Goal: Transaction & Acquisition: Purchase product/service

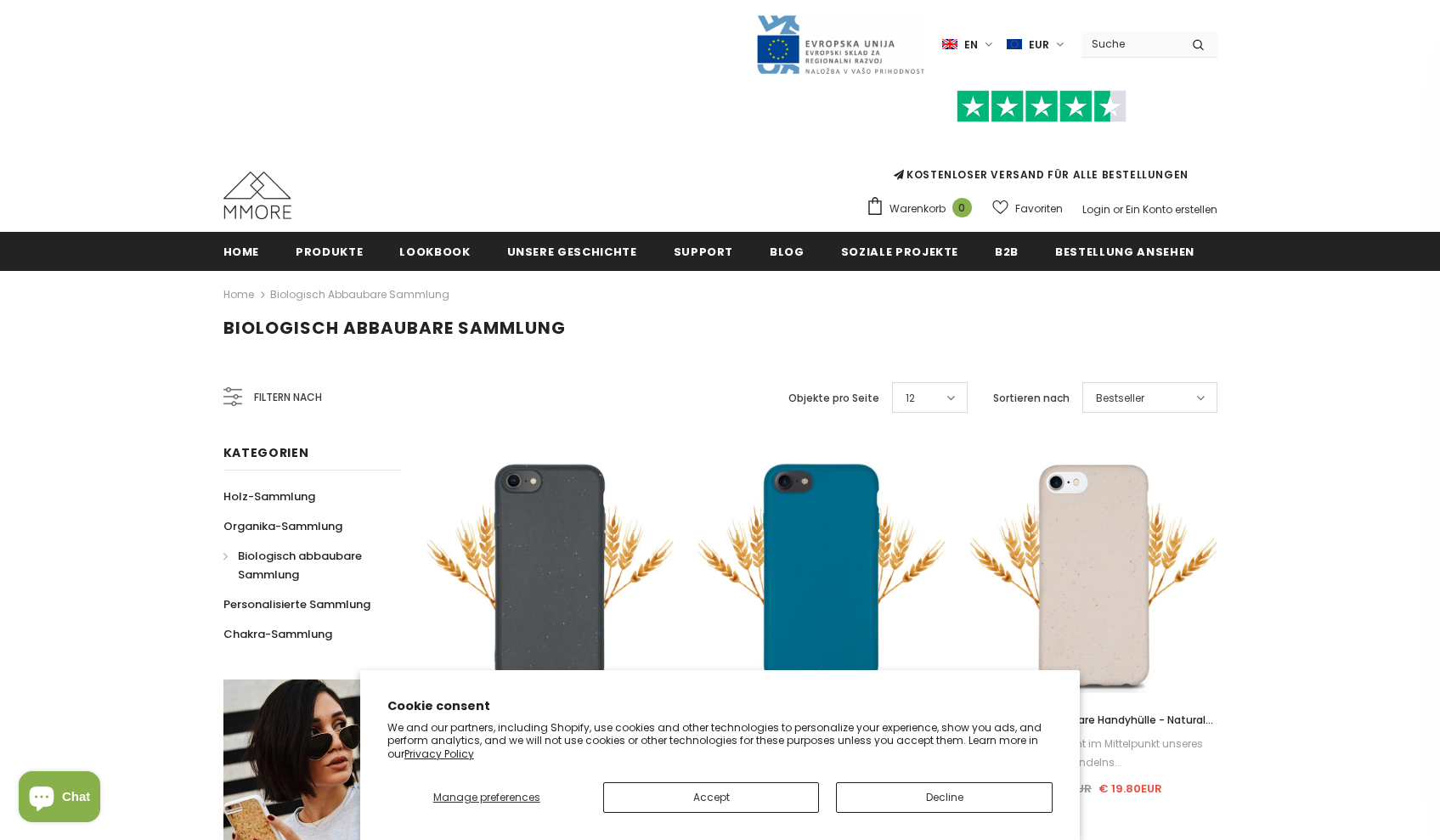
scroll to position [350, 0]
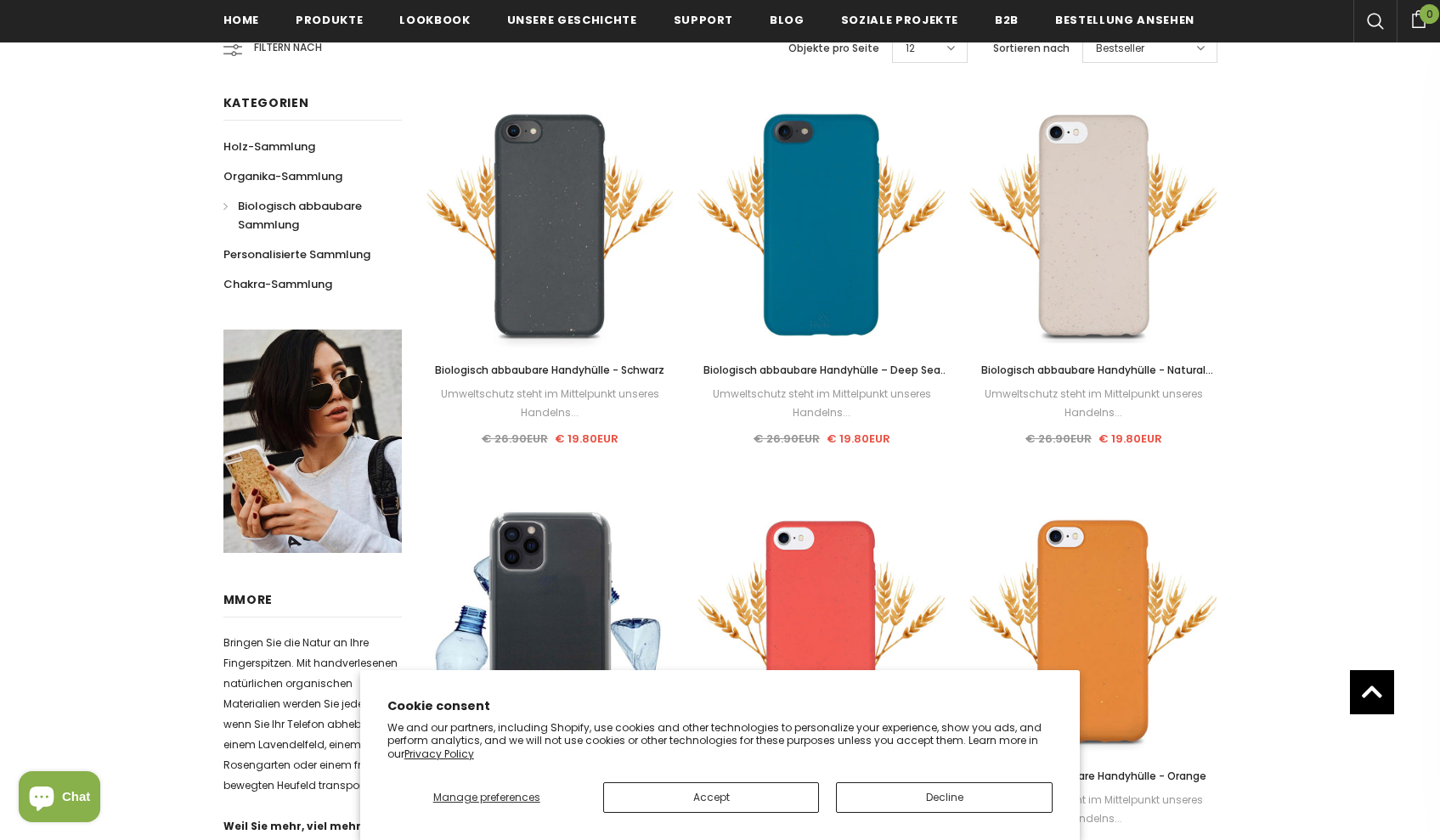
click at [862, 799] on button "Decline" at bounding box center [944, 797] width 217 height 31
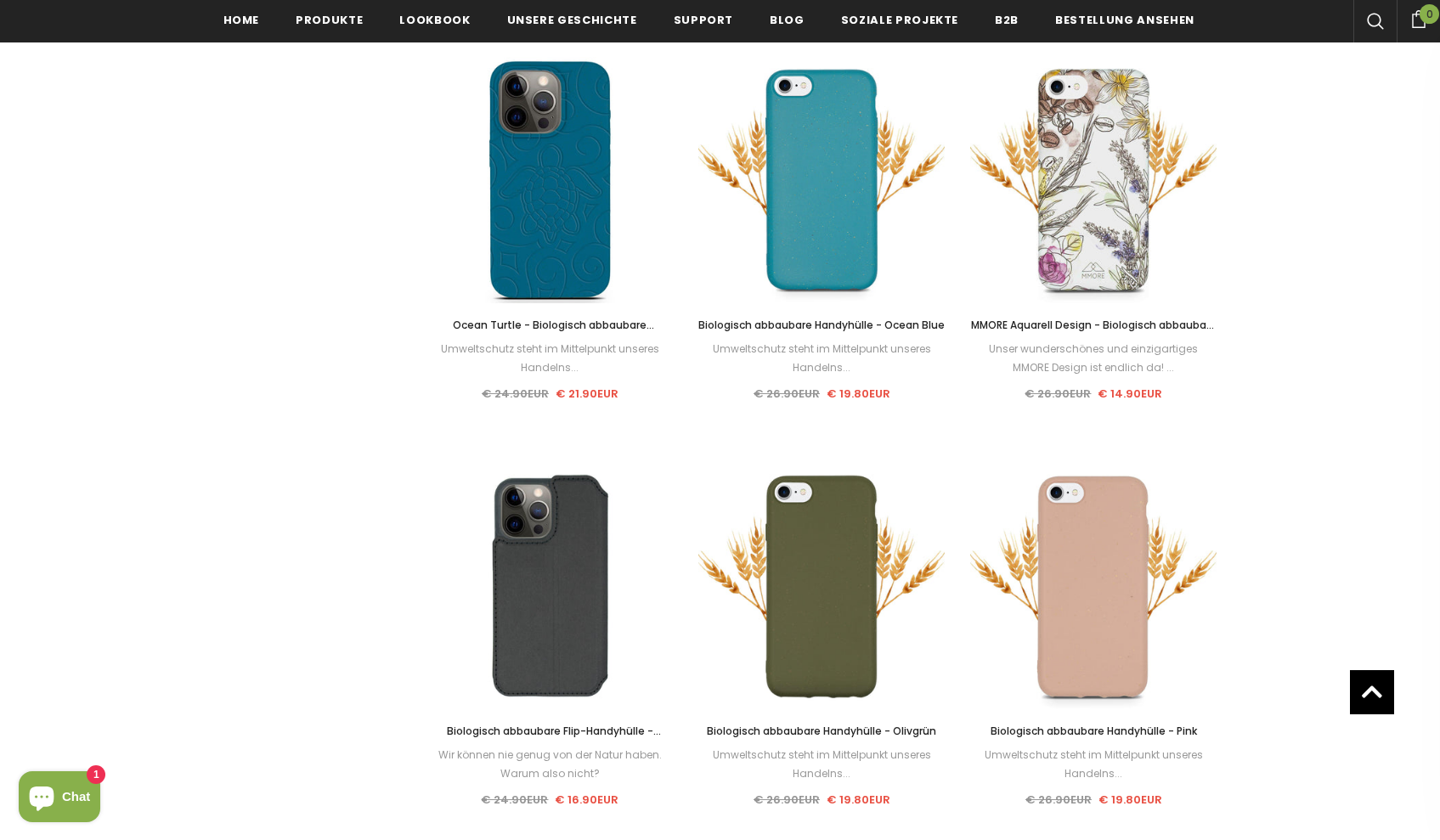
scroll to position [0, 0]
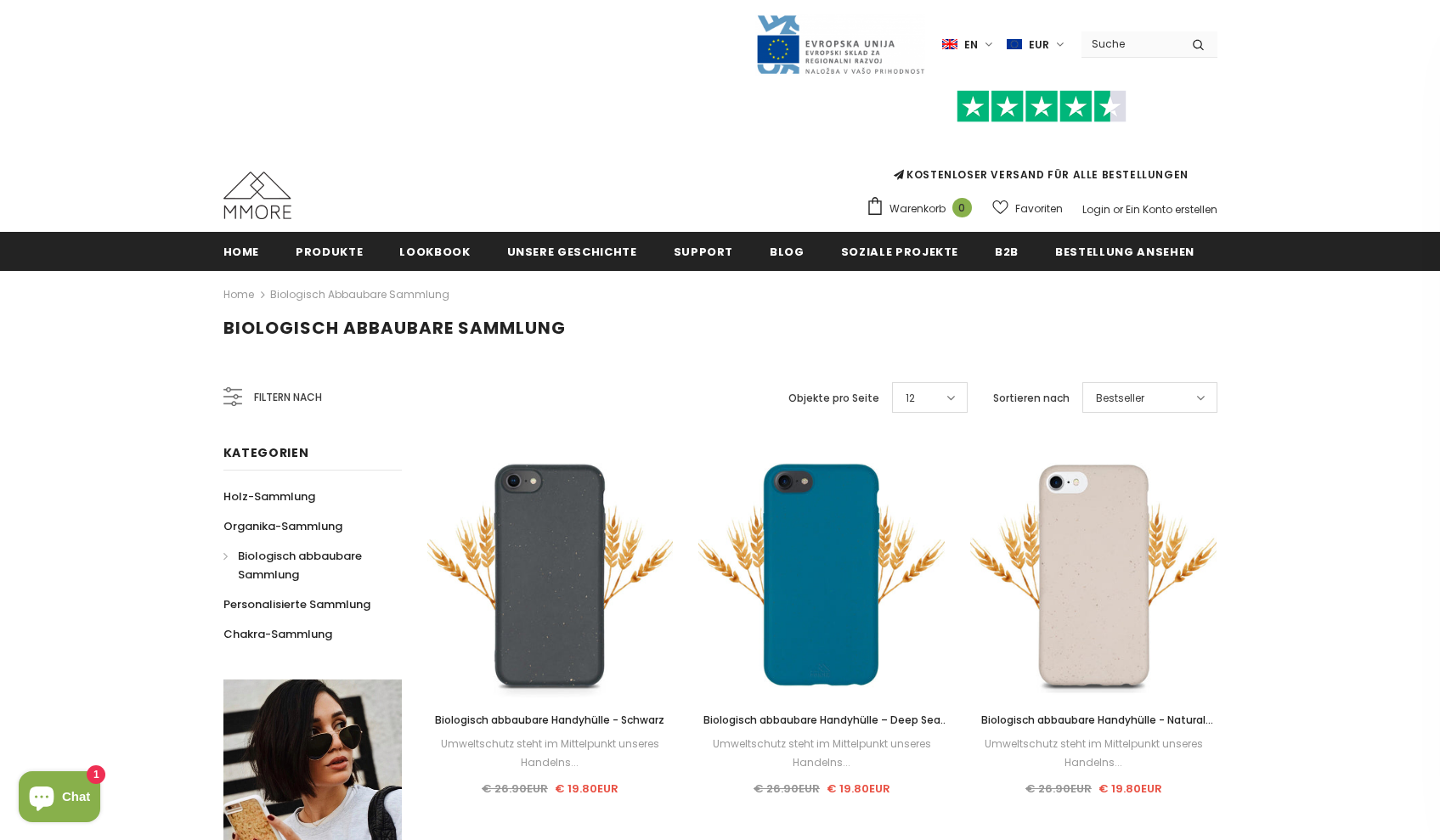
click at [1145, 401] on div "Bestseller" at bounding box center [1150, 397] width 135 height 31
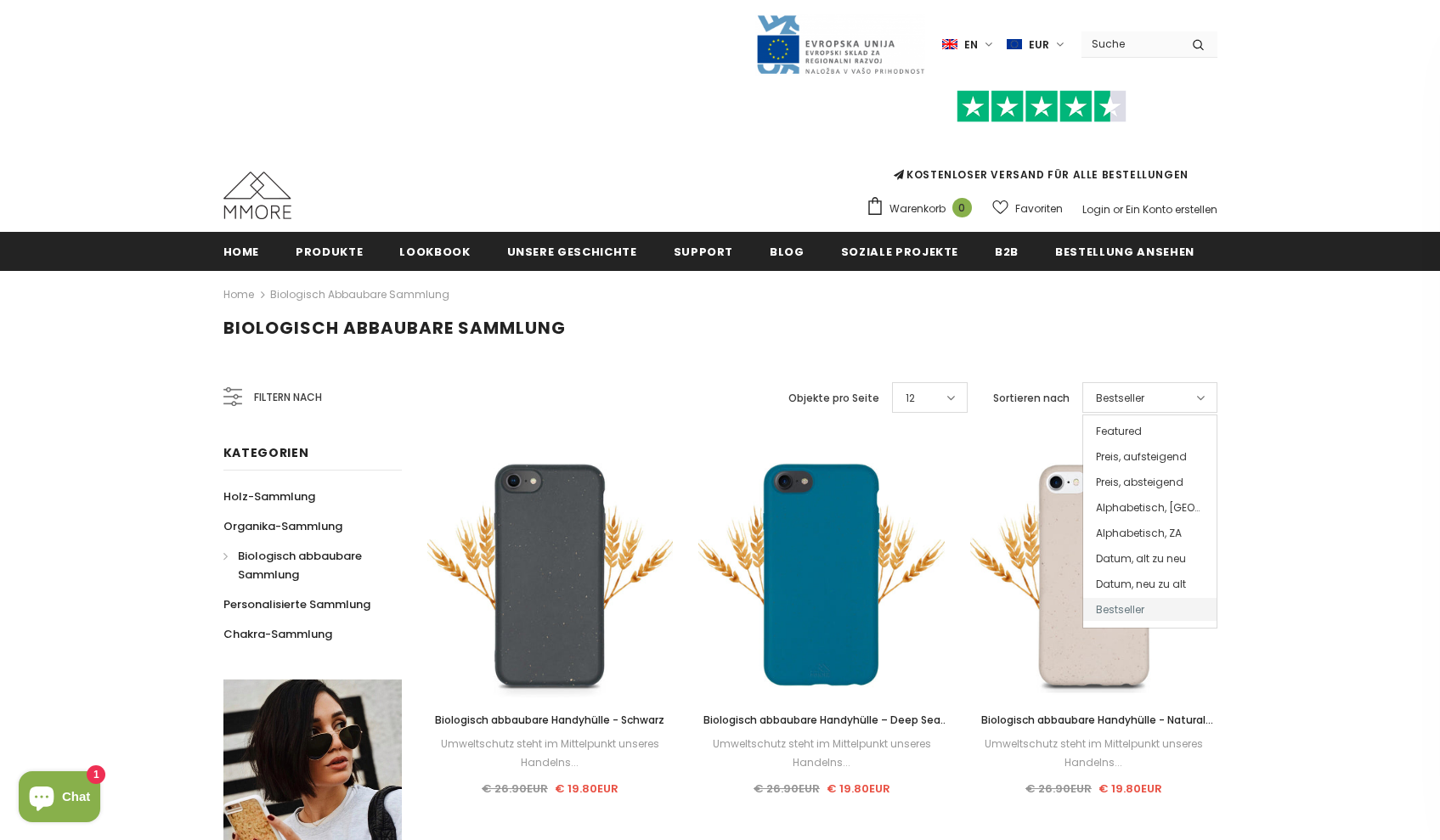
click at [754, 360] on div "Biologisch abbaubare Sammlung" at bounding box center [720, 343] width 1440 height 51
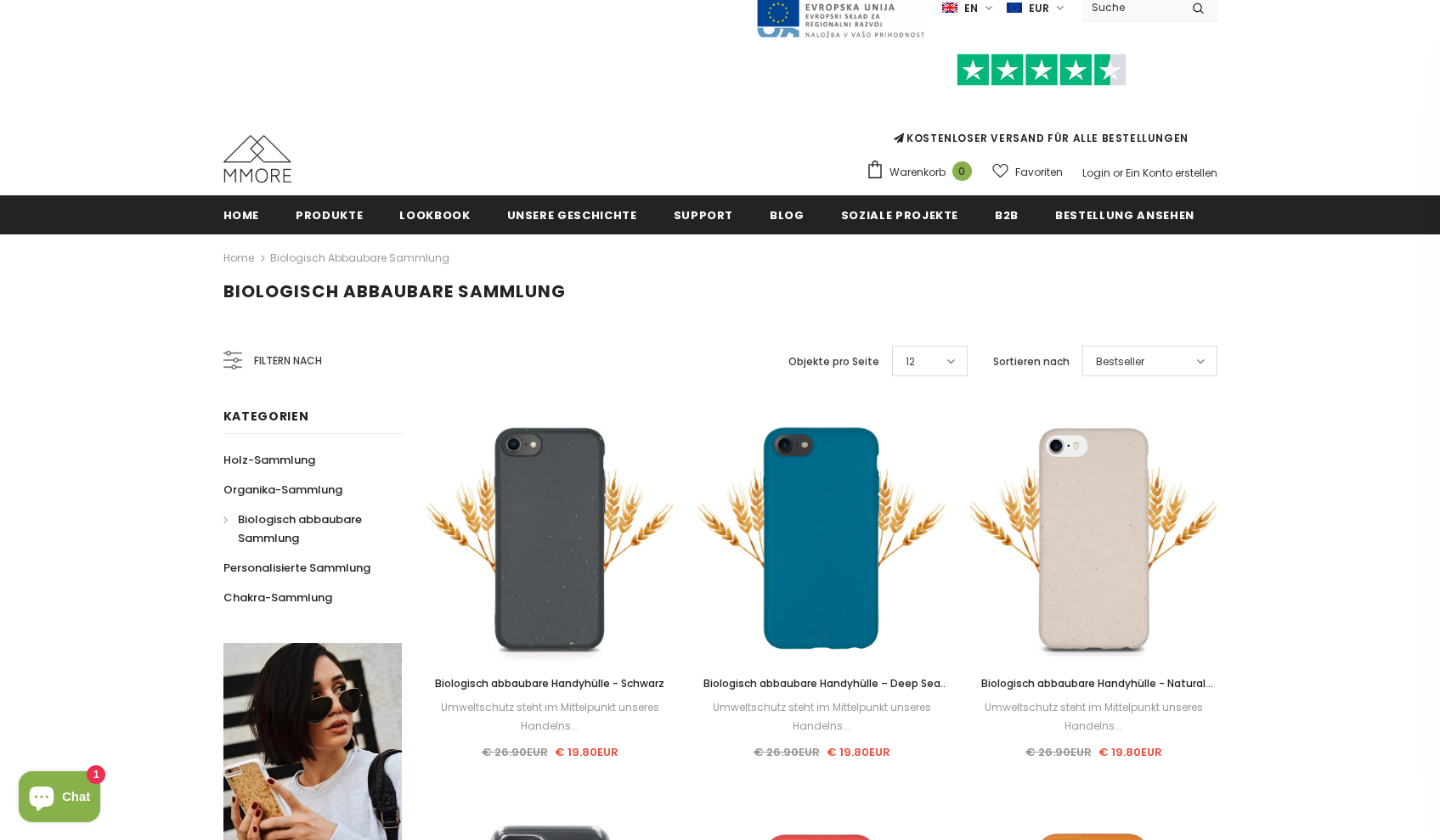
scroll to position [325, 0]
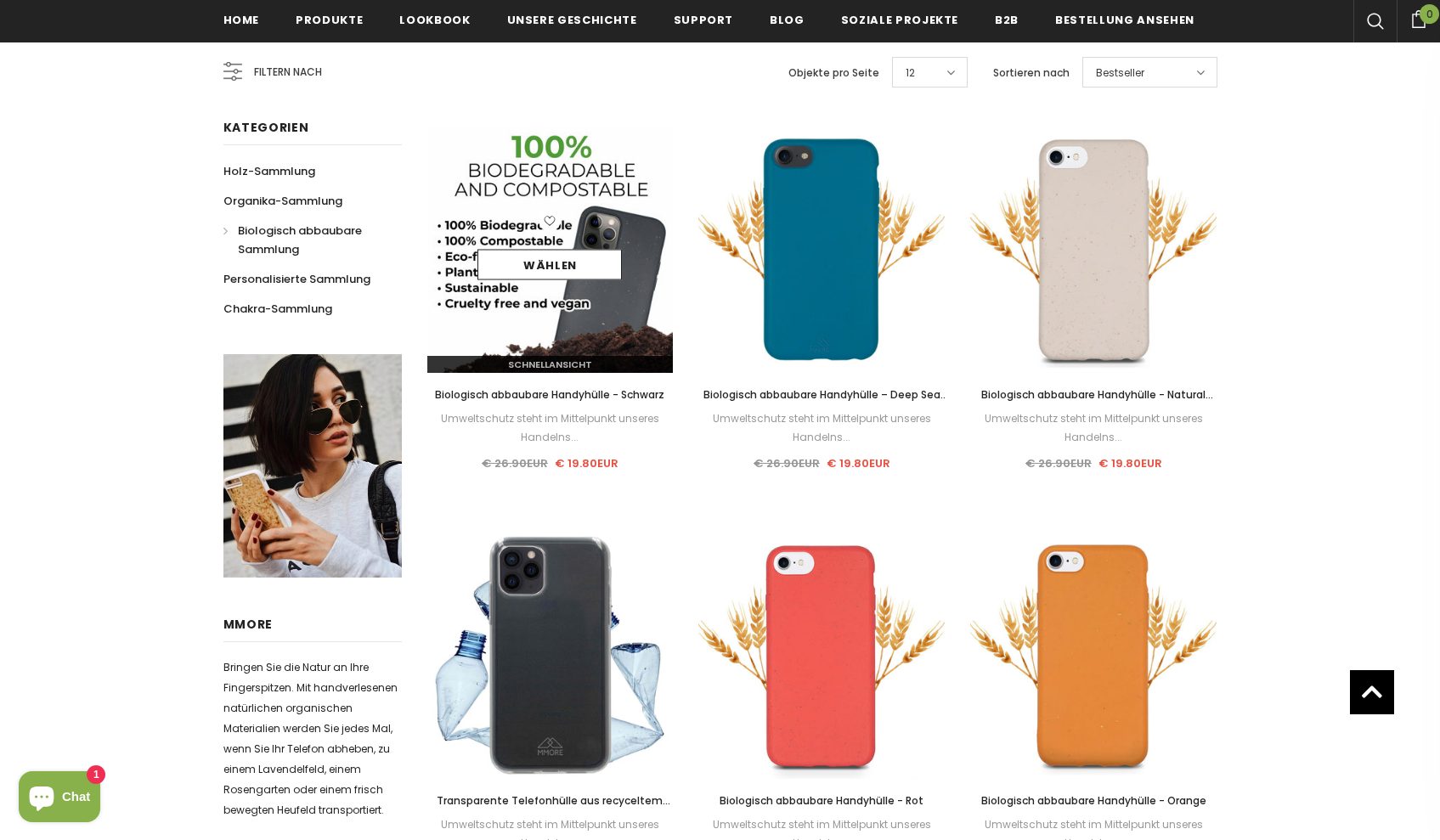
click at [604, 299] on img at bounding box center [550, 249] width 247 height 246
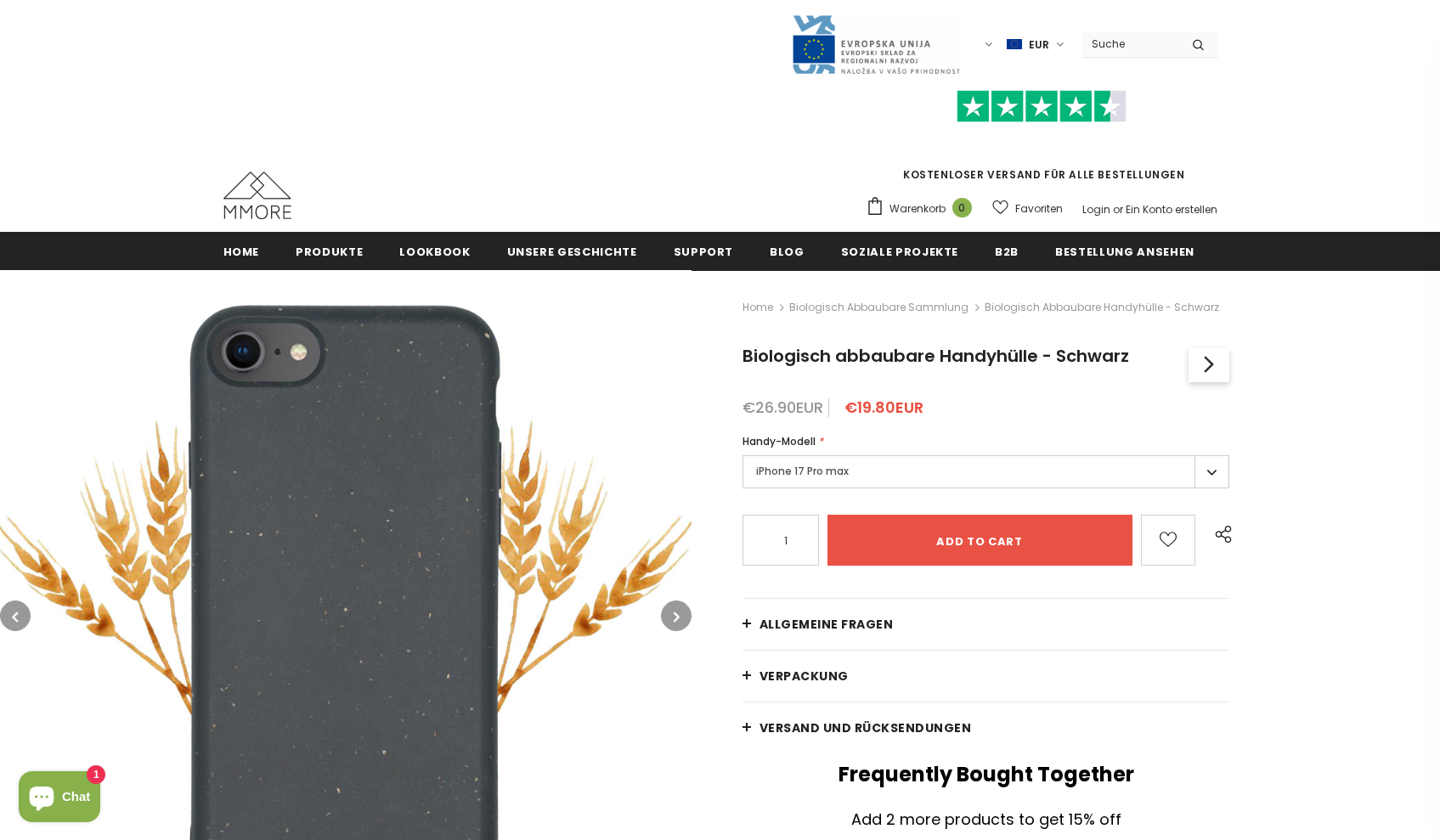
click at [1015, 466] on label "iPhone 17 Pro max" at bounding box center [986, 472] width 487 height 33
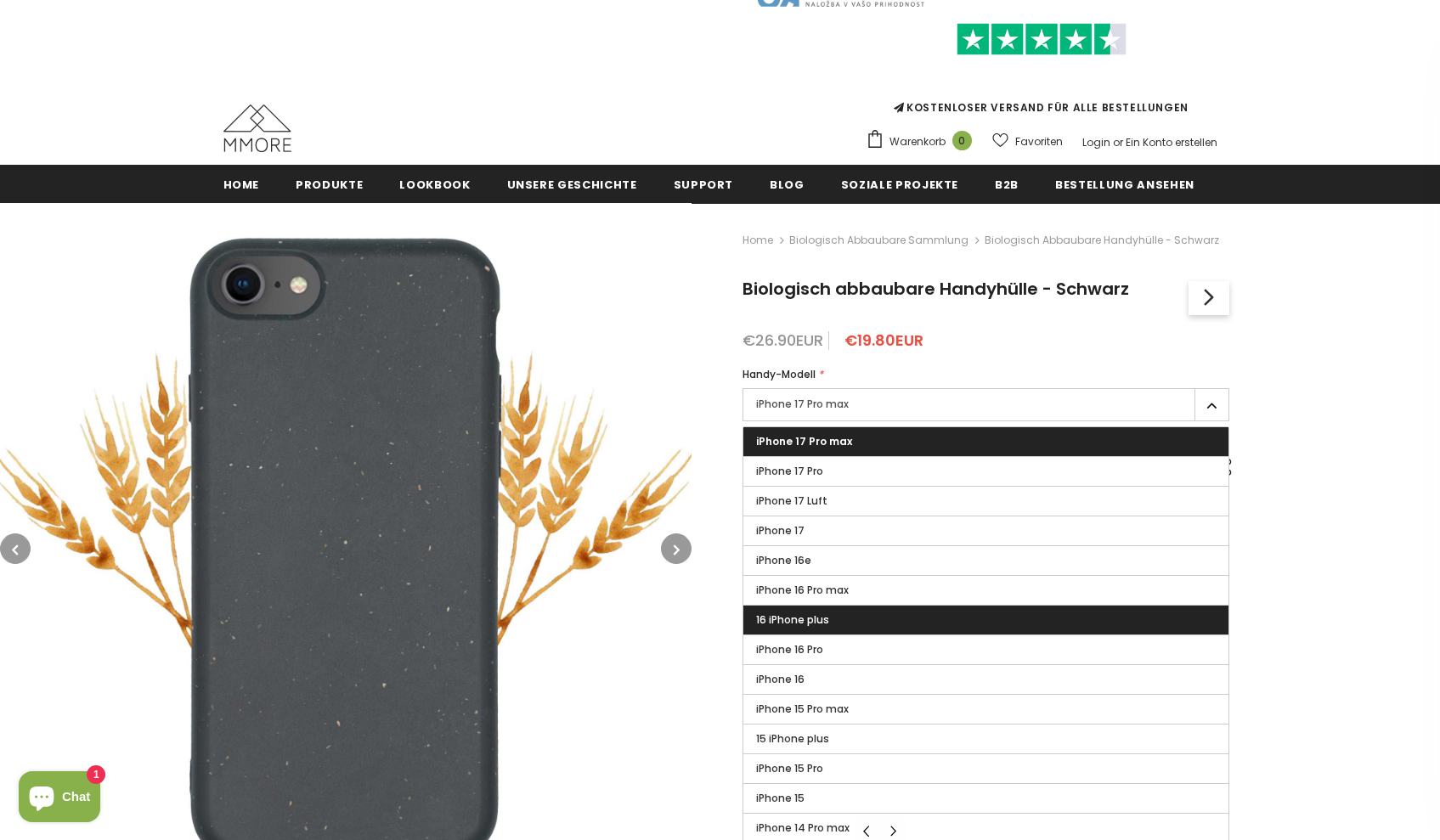
scroll to position [101, 0]
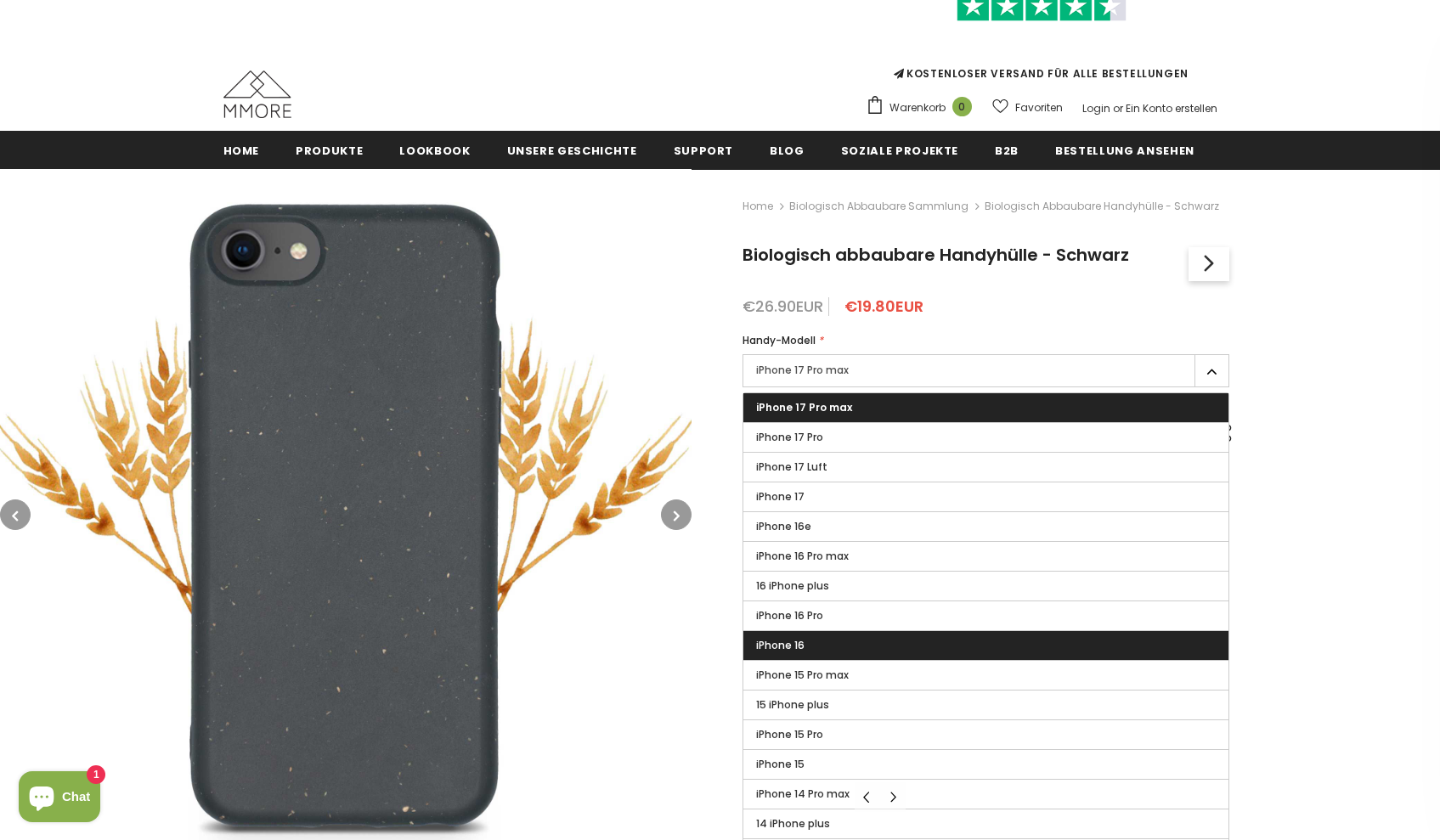
click at [859, 636] on label "iPhone 16" at bounding box center [986, 646] width 485 height 29
click at [0, 0] on input "iPhone 16" at bounding box center [0, 0] width 0 height 0
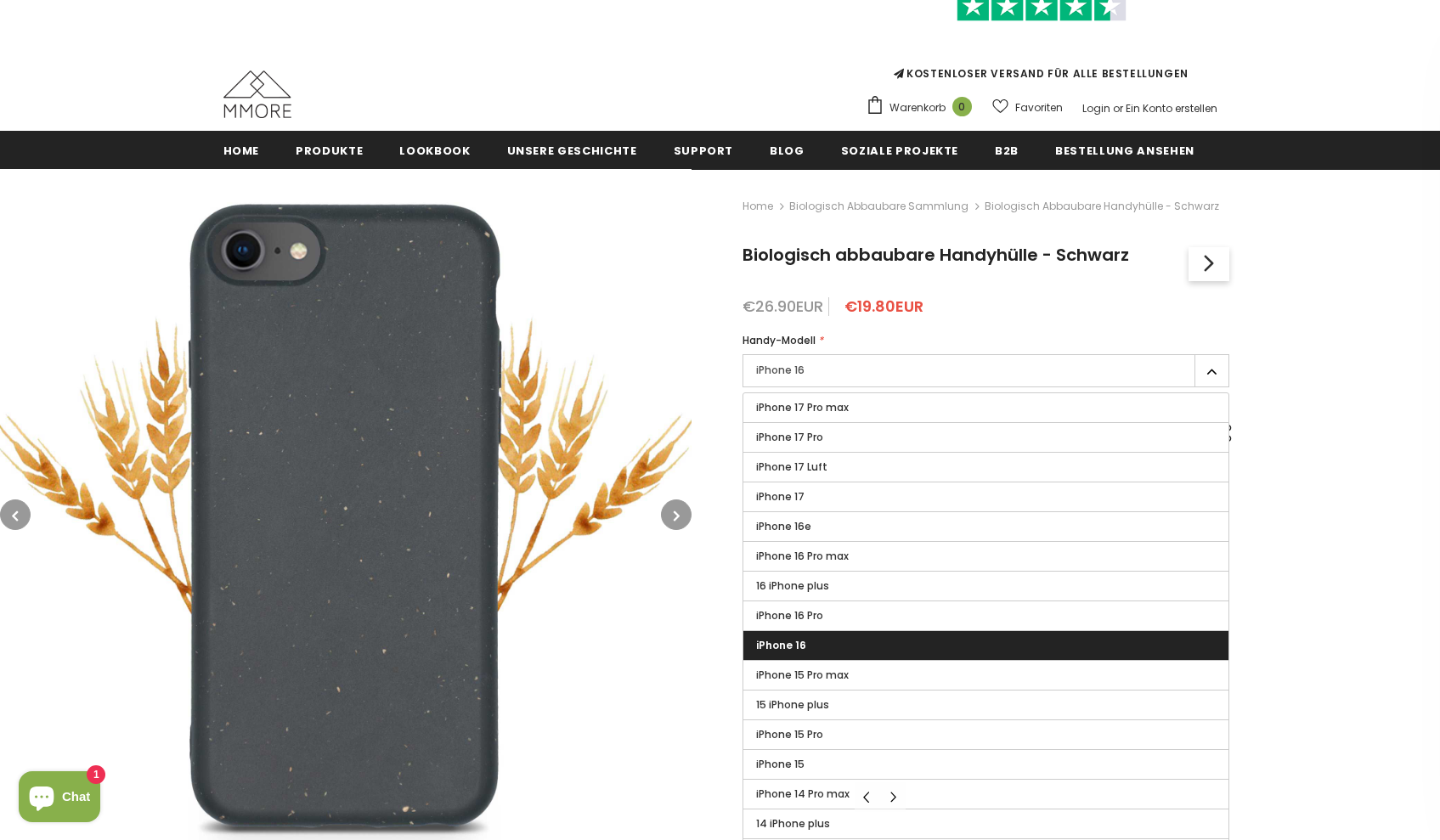
click at [808, 651] on label "iPhone 16" at bounding box center [986, 646] width 485 height 29
click at [0, 0] on input "iPhone 16" at bounding box center [0, 0] width 0 height 0
click at [623, 513] on img at bounding box center [345, 514] width 691 height 691
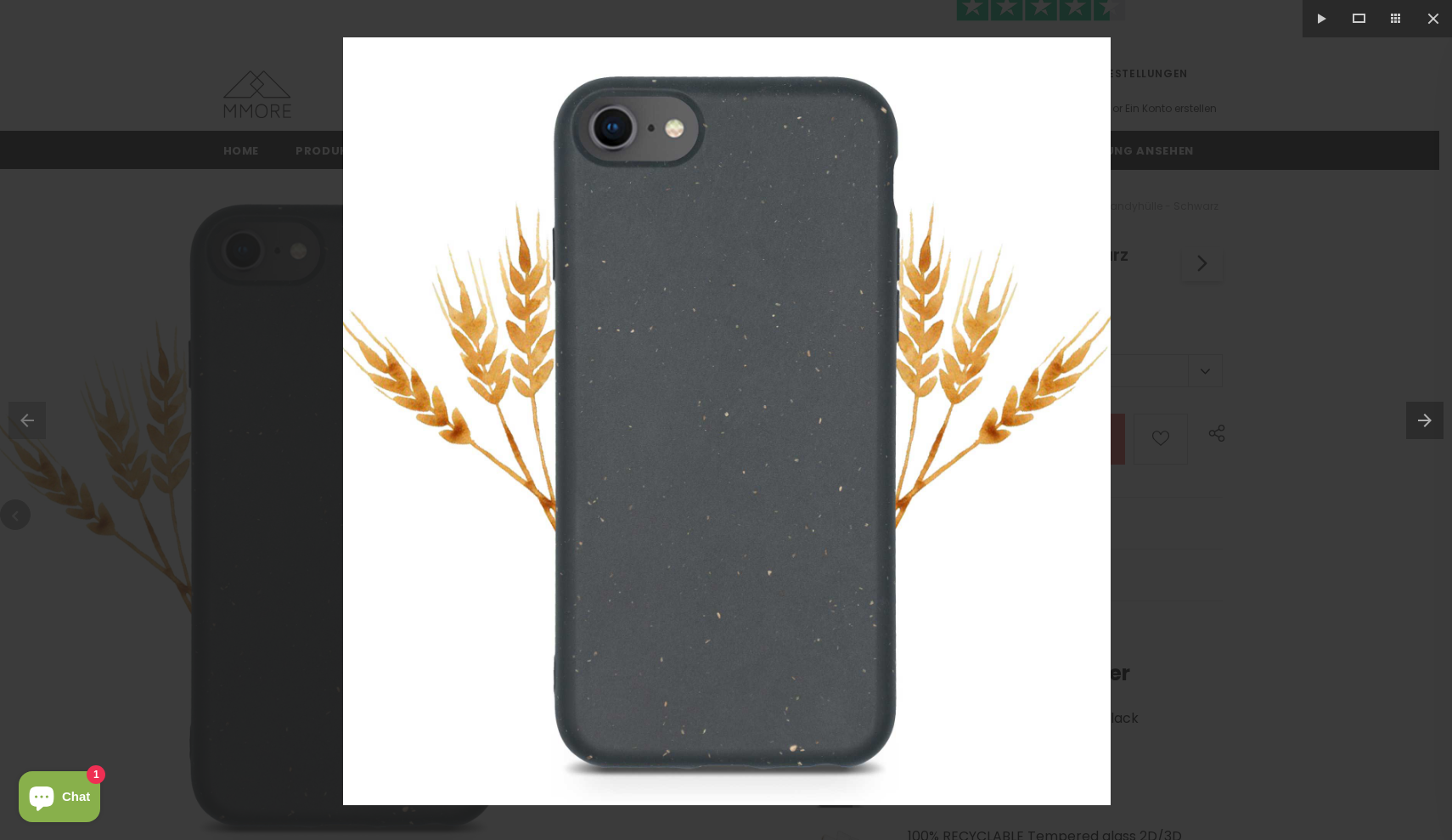
click at [1438, 247] on div at bounding box center [726, 420] width 1452 height 840
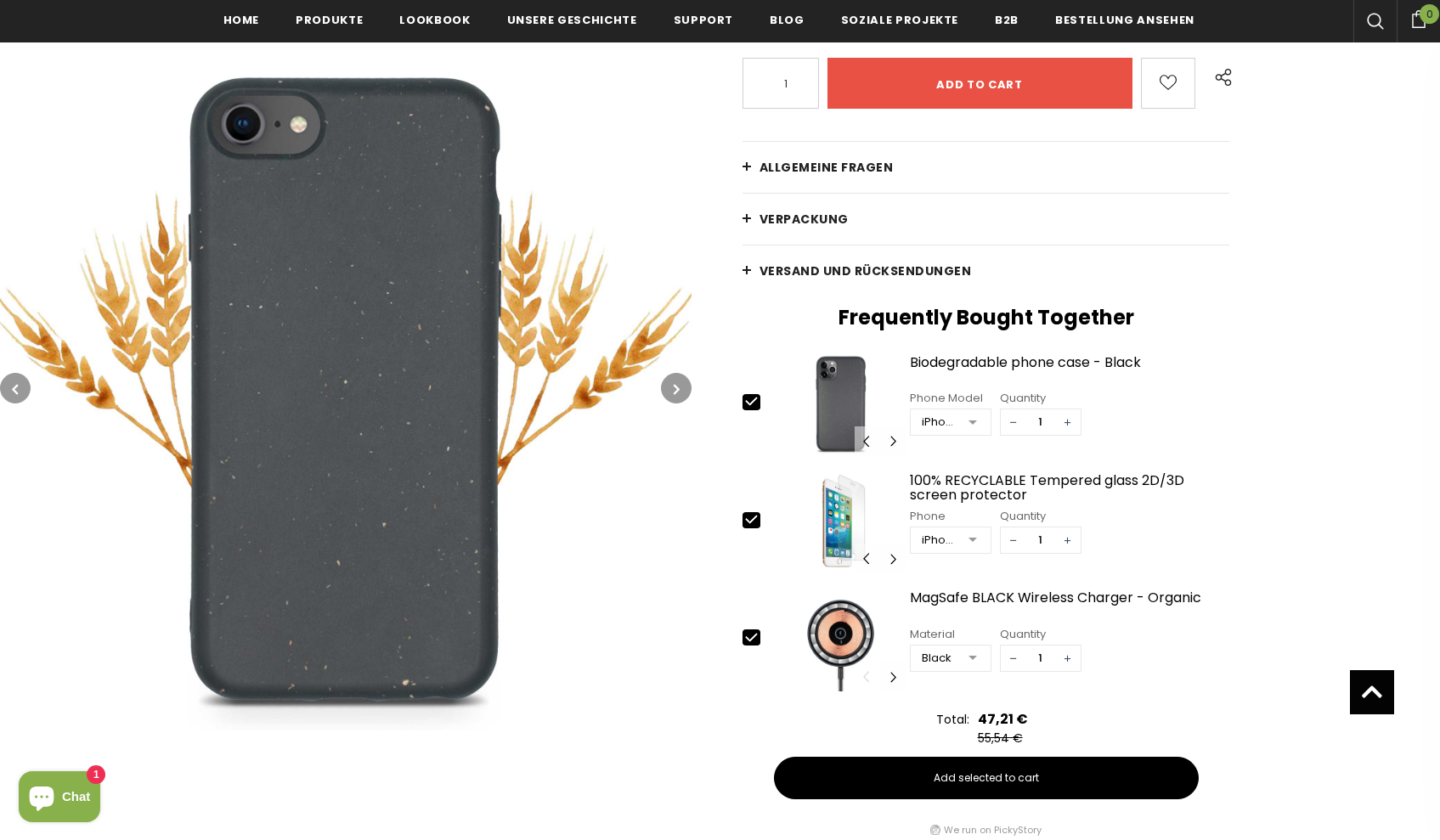
scroll to position [464, 0]
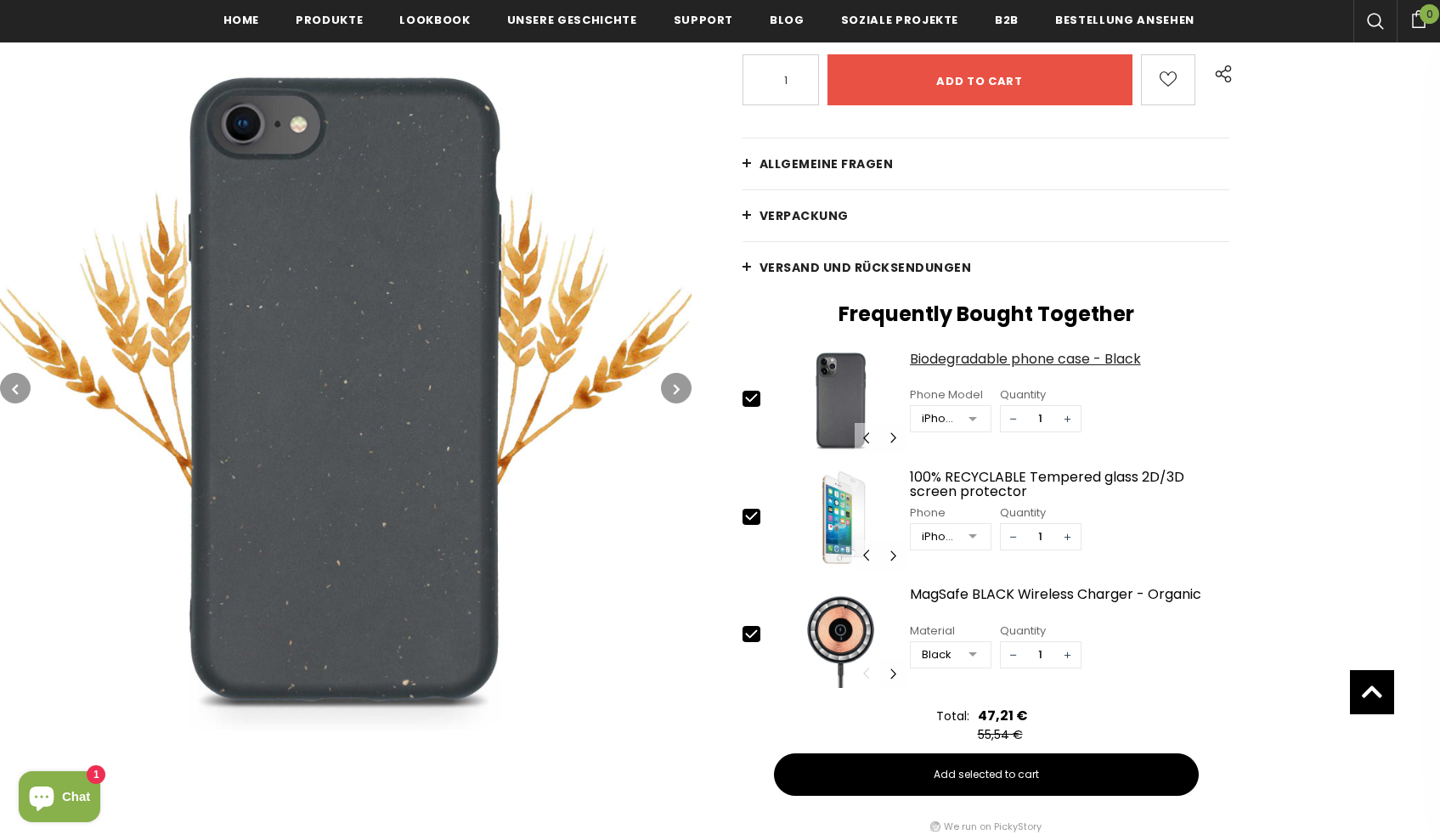
click at [989, 358] on div "Biodegradable phone case - Black" at bounding box center [1070, 366] width 320 height 30
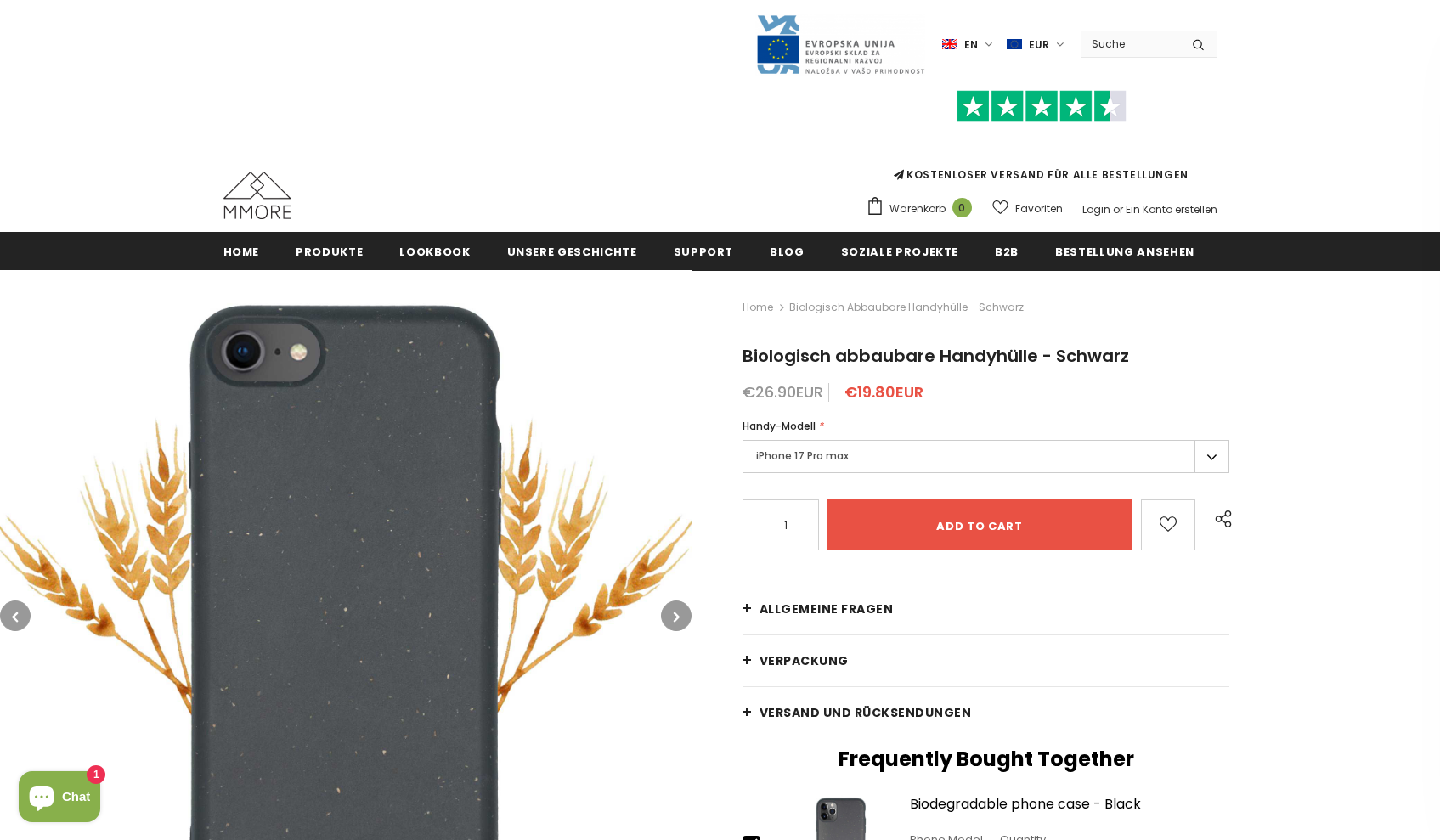
click at [907, 458] on label "iPhone 17 Pro max" at bounding box center [986, 456] width 487 height 33
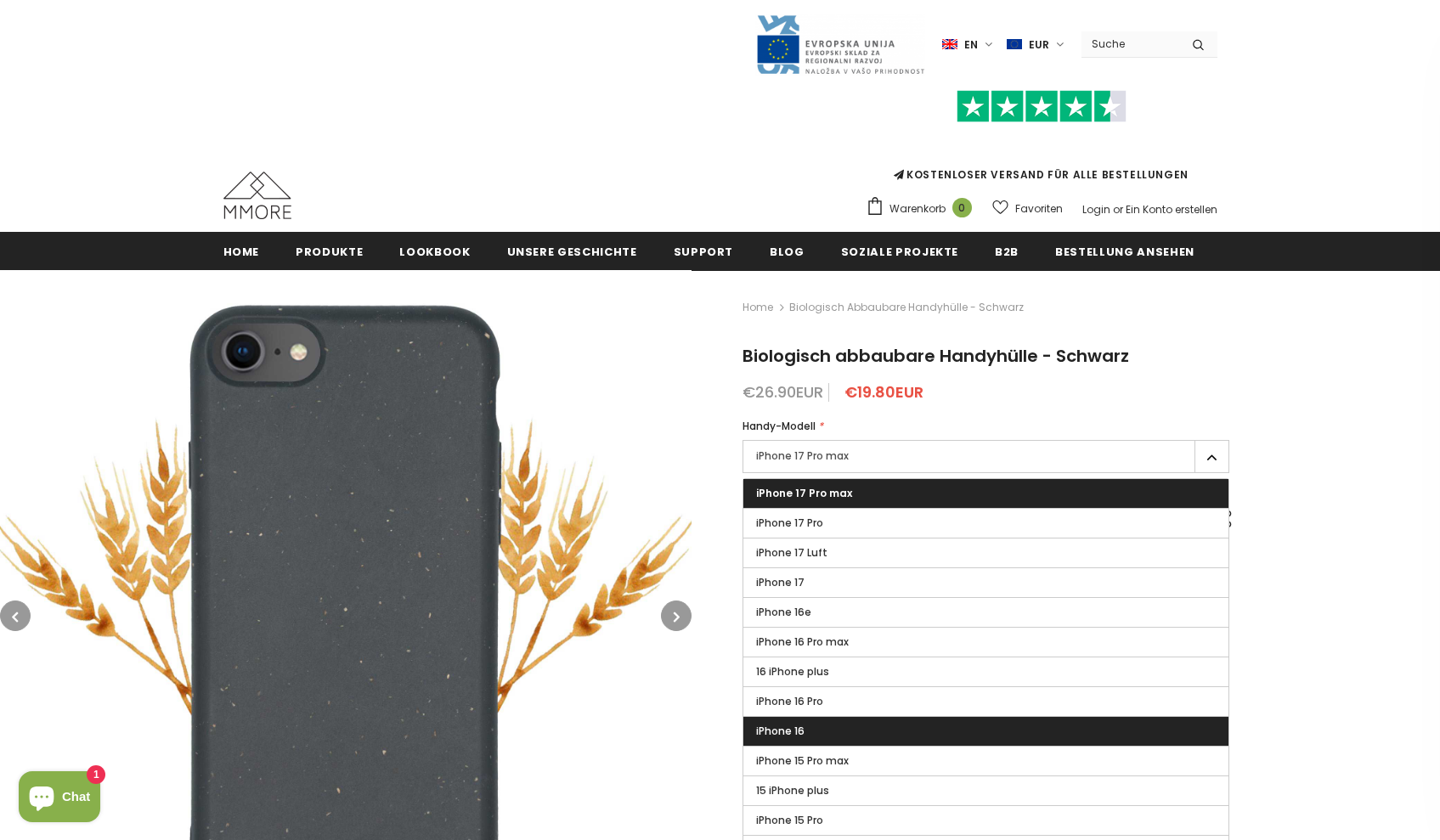
click at [848, 737] on label "iPhone 16" at bounding box center [986, 731] width 485 height 29
click at [0, 0] on input "iPhone 16" at bounding box center [0, 0] width 0 height 0
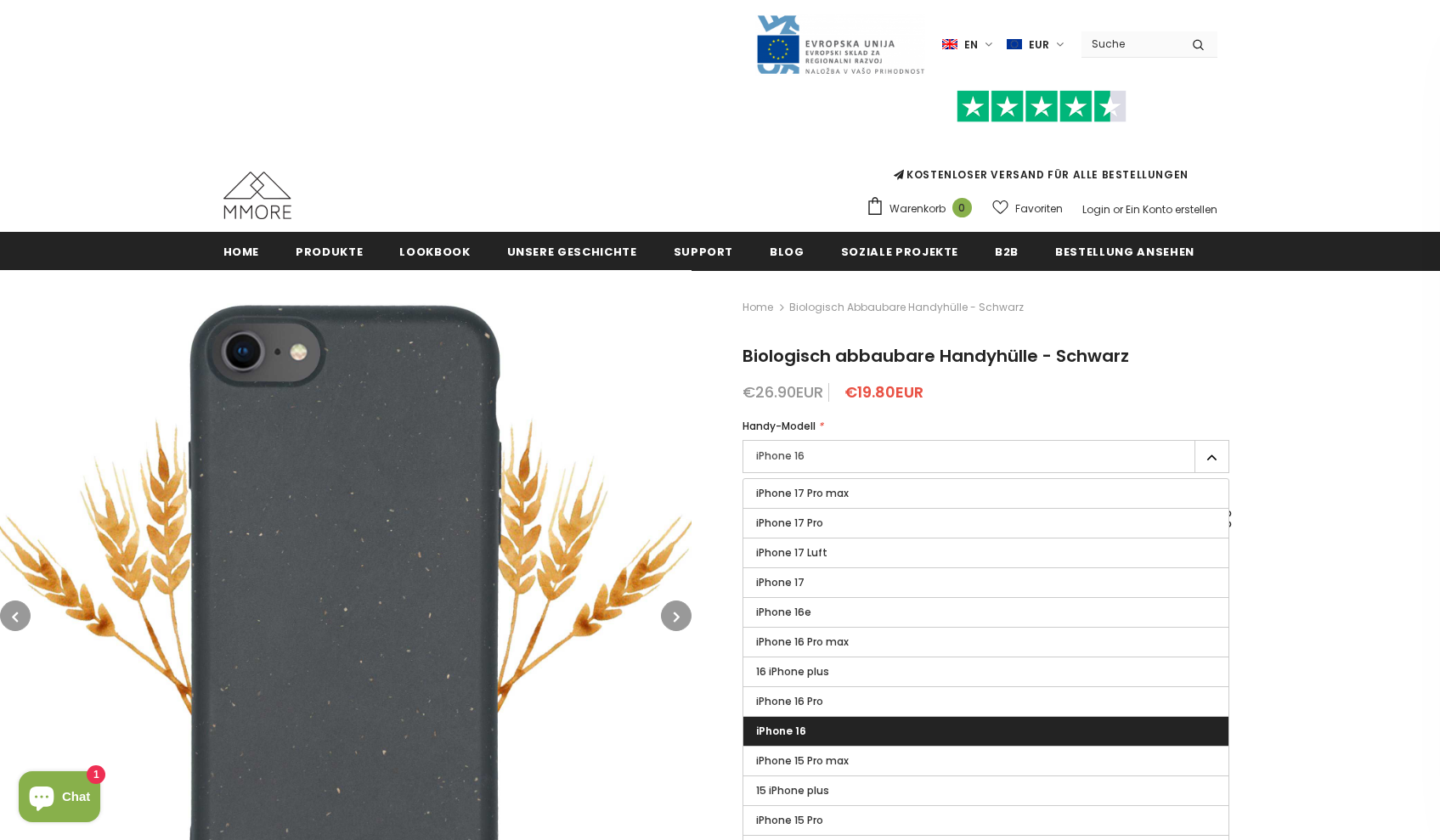
click at [1318, 402] on div "Home Biologisch abbaubare Handyhülle - Schwarz Biologisch abbaubare Handyhülle …" at bounding box center [1066, 784] width 749 height 1029
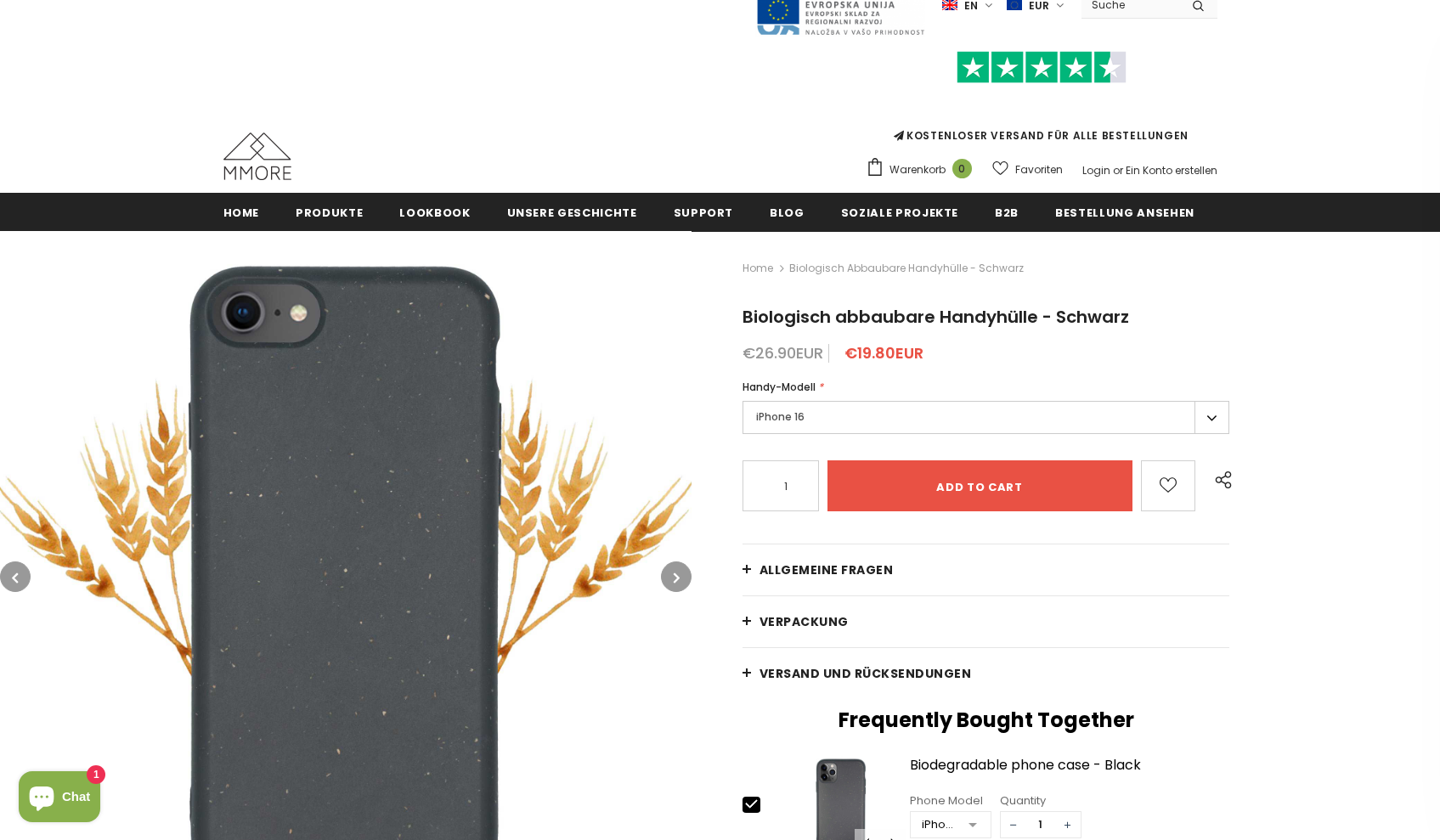
scroll to position [336, 0]
